Goal: Transaction & Acquisition: Purchase product/service

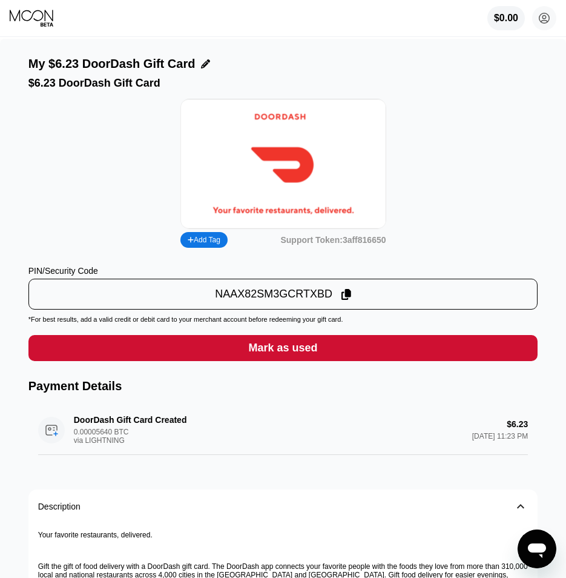
click at [48, 35] on div "$0.00 [EMAIL_ADDRESS][DOMAIN_NAME]  Home Settings Support Careers About Us Log…" at bounding box center [283, 18] width 566 height 36
click at [300, 355] on div "Mark as used" at bounding box center [282, 348] width 69 height 14
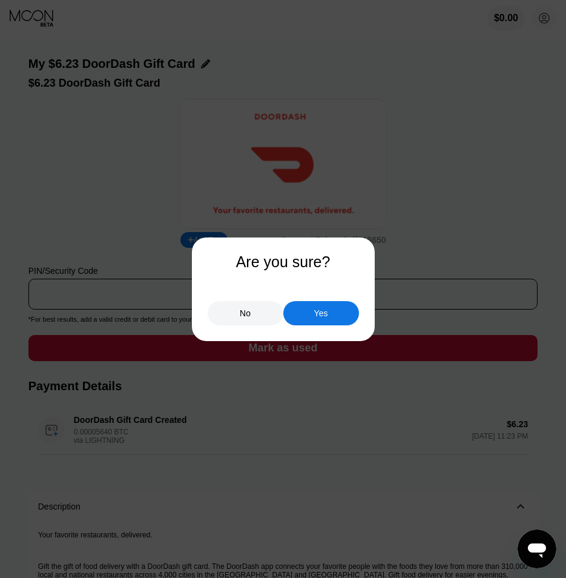
click at [344, 312] on div "Yes" at bounding box center [321, 313] width 76 height 24
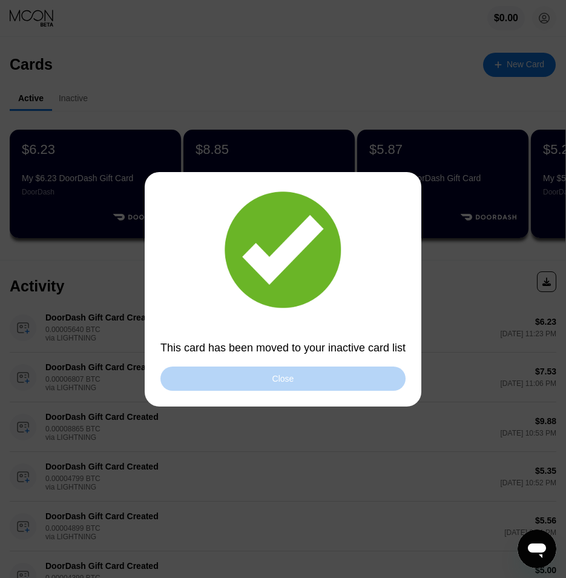
drag, startPoint x: 317, startPoint y: 380, endPoint x: 331, endPoint y: 365, distance: 20.6
click at [317, 381] on div "Close" at bounding box center [282, 378] width 245 height 24
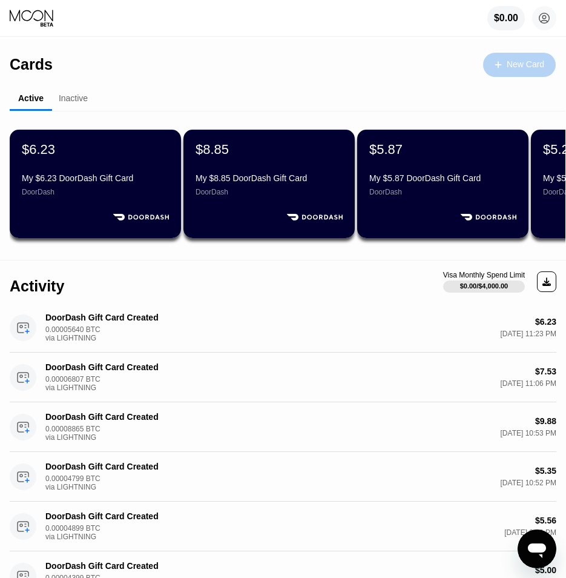
click at [524, 72] on div "New Card" at bounding box center [519, 65] width 73 height 24
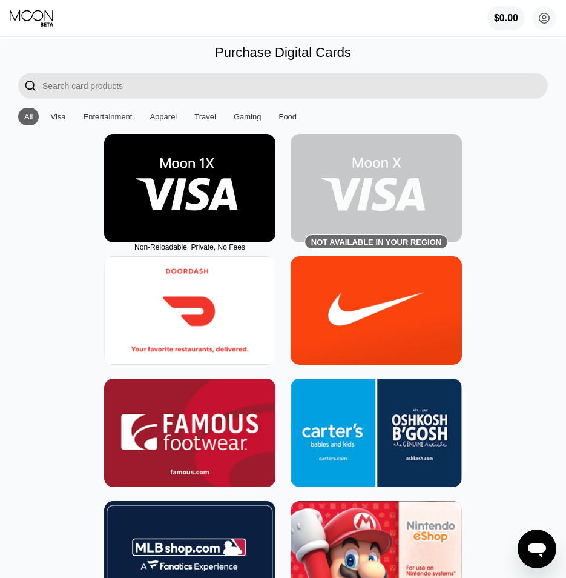
click at [147, 326] on img at bounding box center [189, 310] width 171 height 108
type input "0"
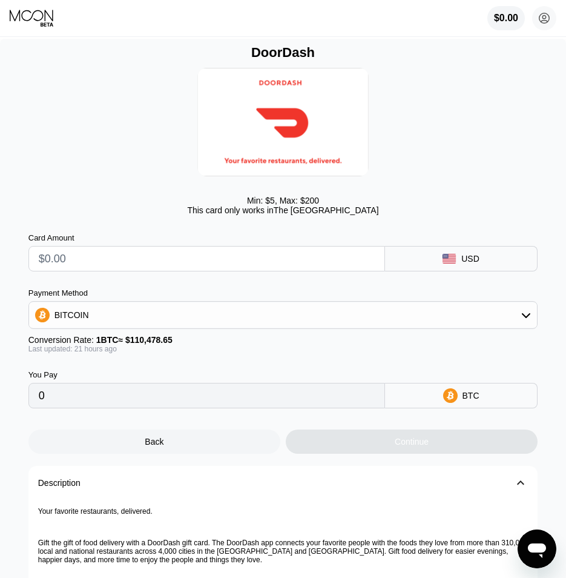
click at [188, 258] on input "text" at bounding box center [207, 258] width 336 height 24
type input "$5"
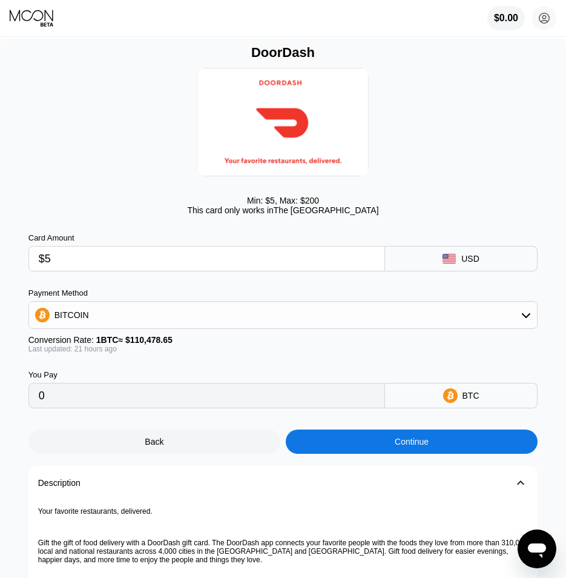
type input "0.00004482"
type input "$5"
click at [440, 450] on div "Continue" at bounding box center [412, 441] width 252 height 24
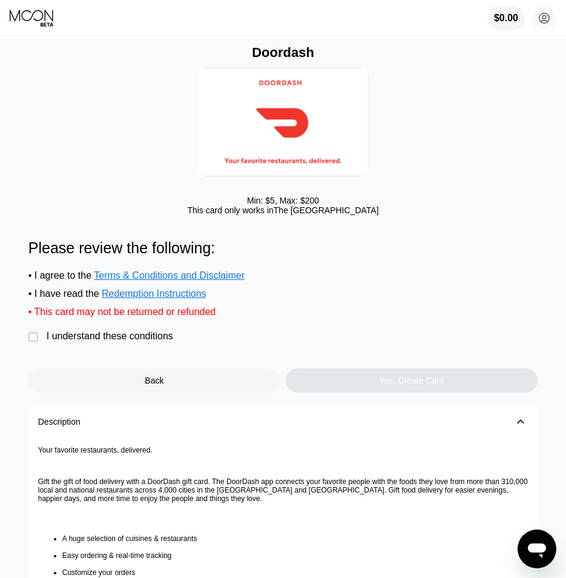
click at [148, 343] on div " I understand these conditions" at bounding box center [103, 337] width 151 height 13
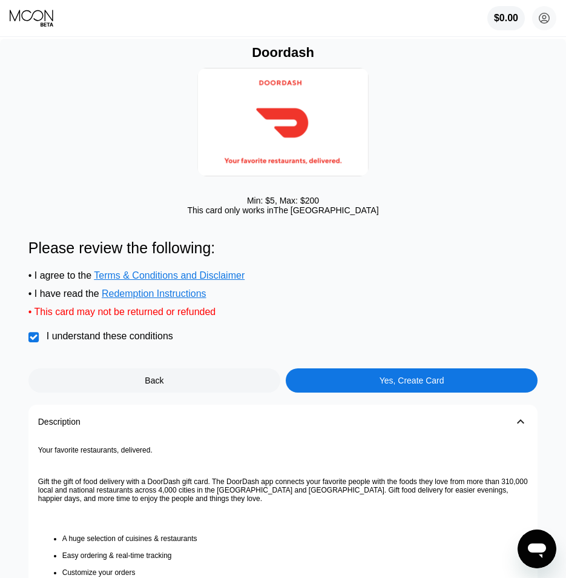
click at [357, 390] on div "Yes, Create Card" at bounding box center [412, 380] width 252 height 24
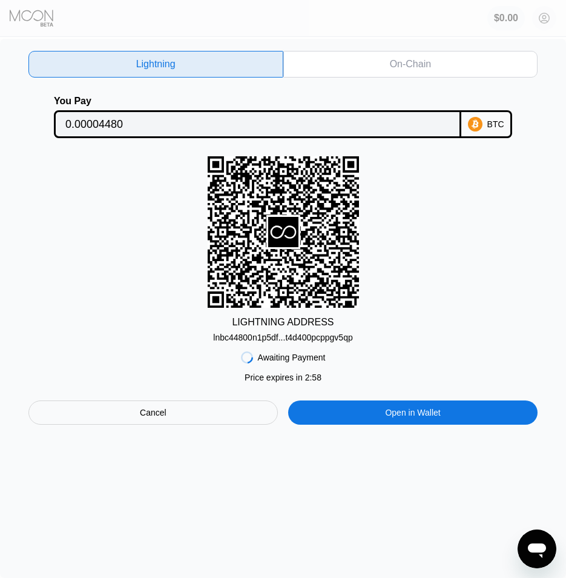
click at [293, 342] on div "lnbc44800n1p5df...t4d400pcppgv5qp" at bounding box center [282, 337] width 139 height 10
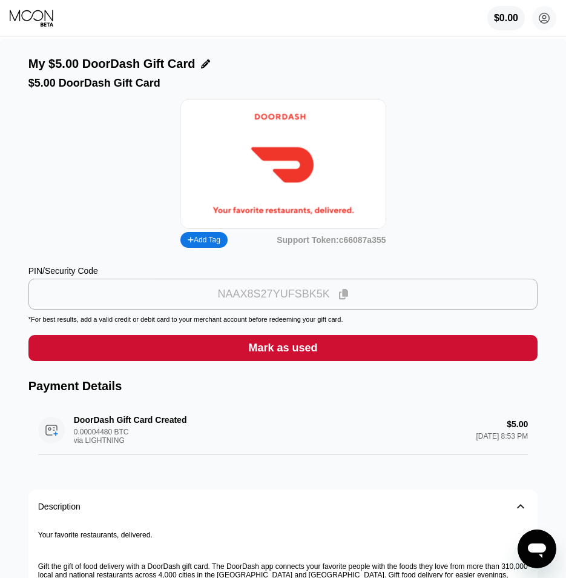
click at [318, 301] on div "NAAX8S27YUFSBK5K" at bounding box center [274, 294] width 112 height 14
